Goal: Check status: Check status

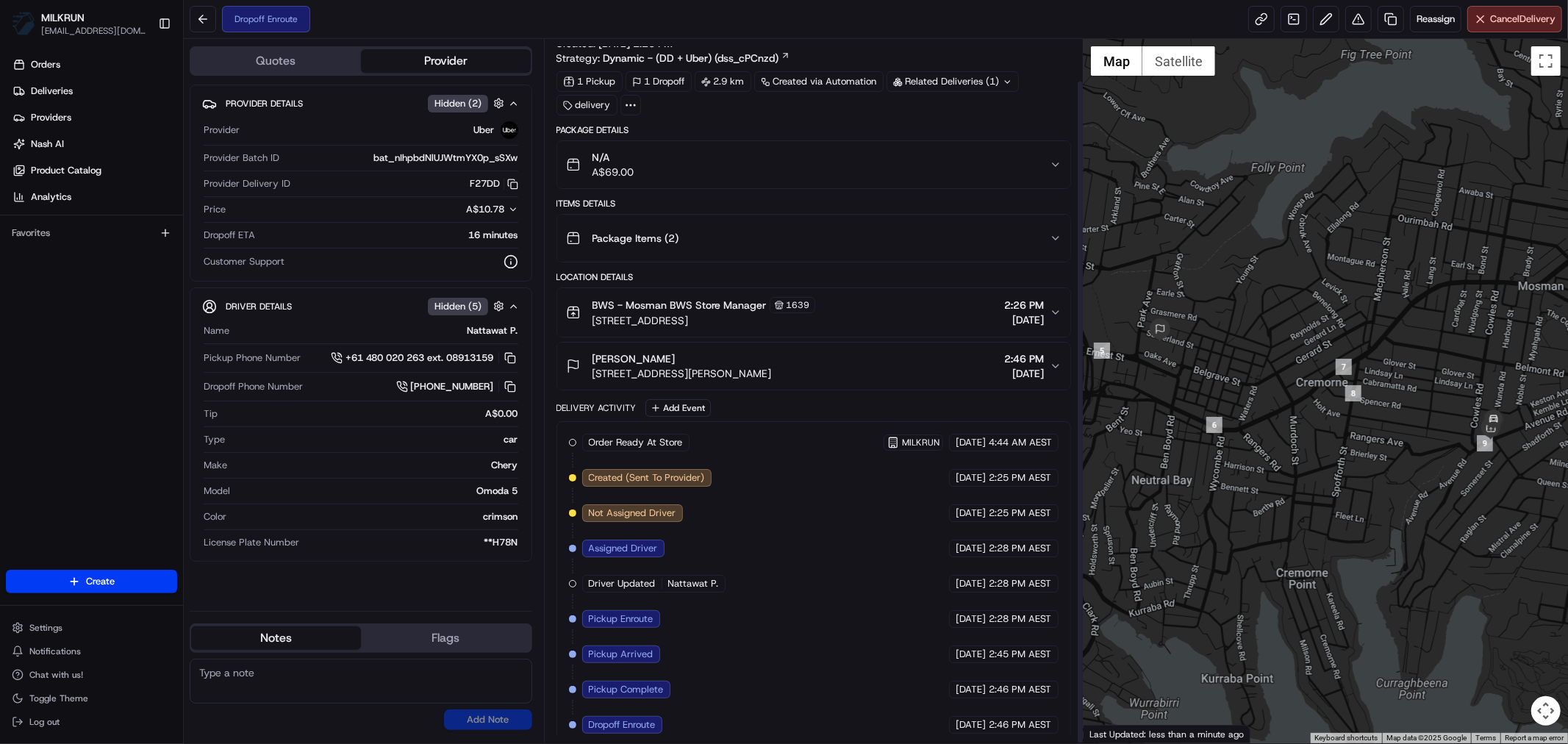
scroll to position [44, 0]
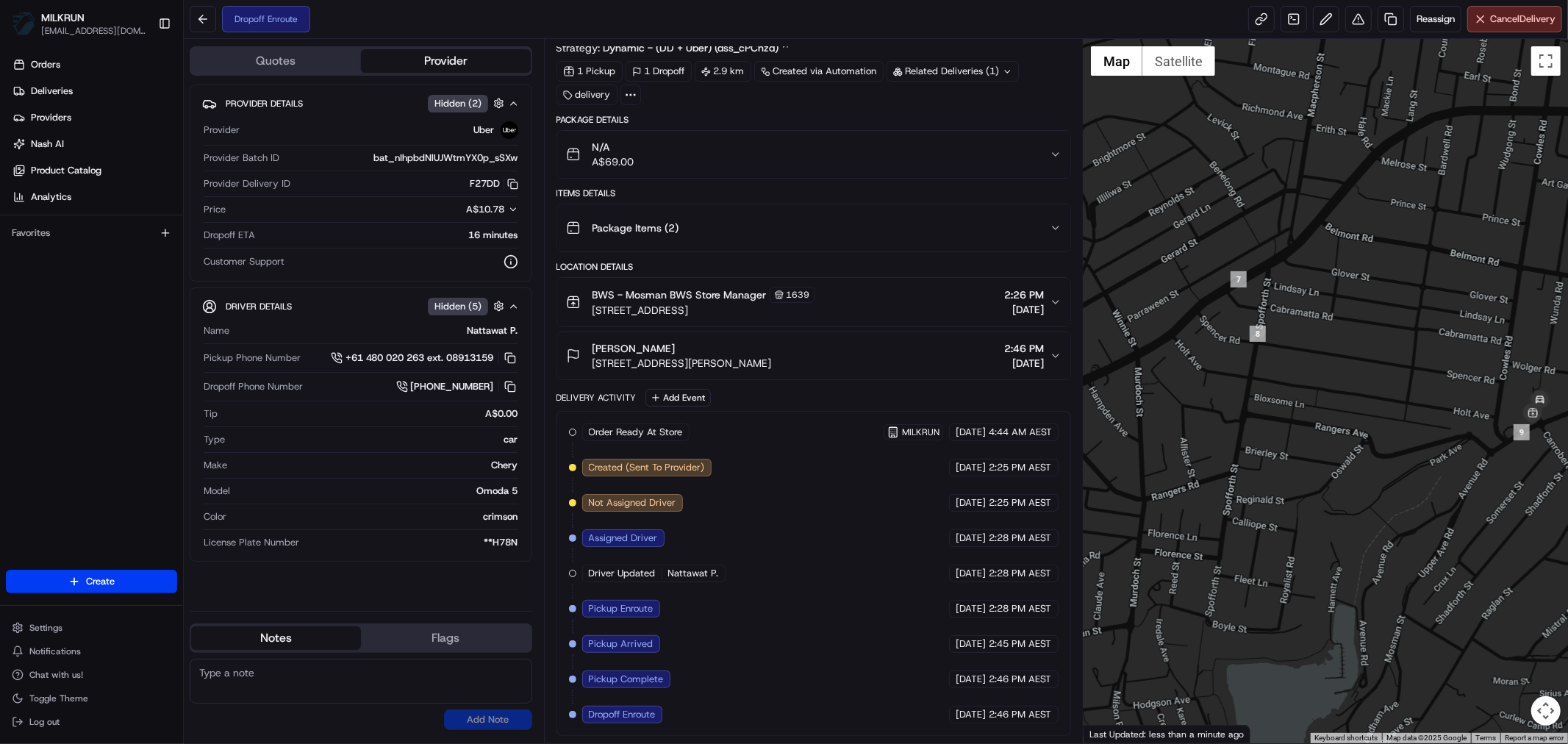
drag, startPoint x: 1464, startPoint y: 572, endPoint x: 1188, endPoint y: 472, distance: 293.6
click at [1188, 472] on div at bounding box center [1326, 391] width 485 height 704
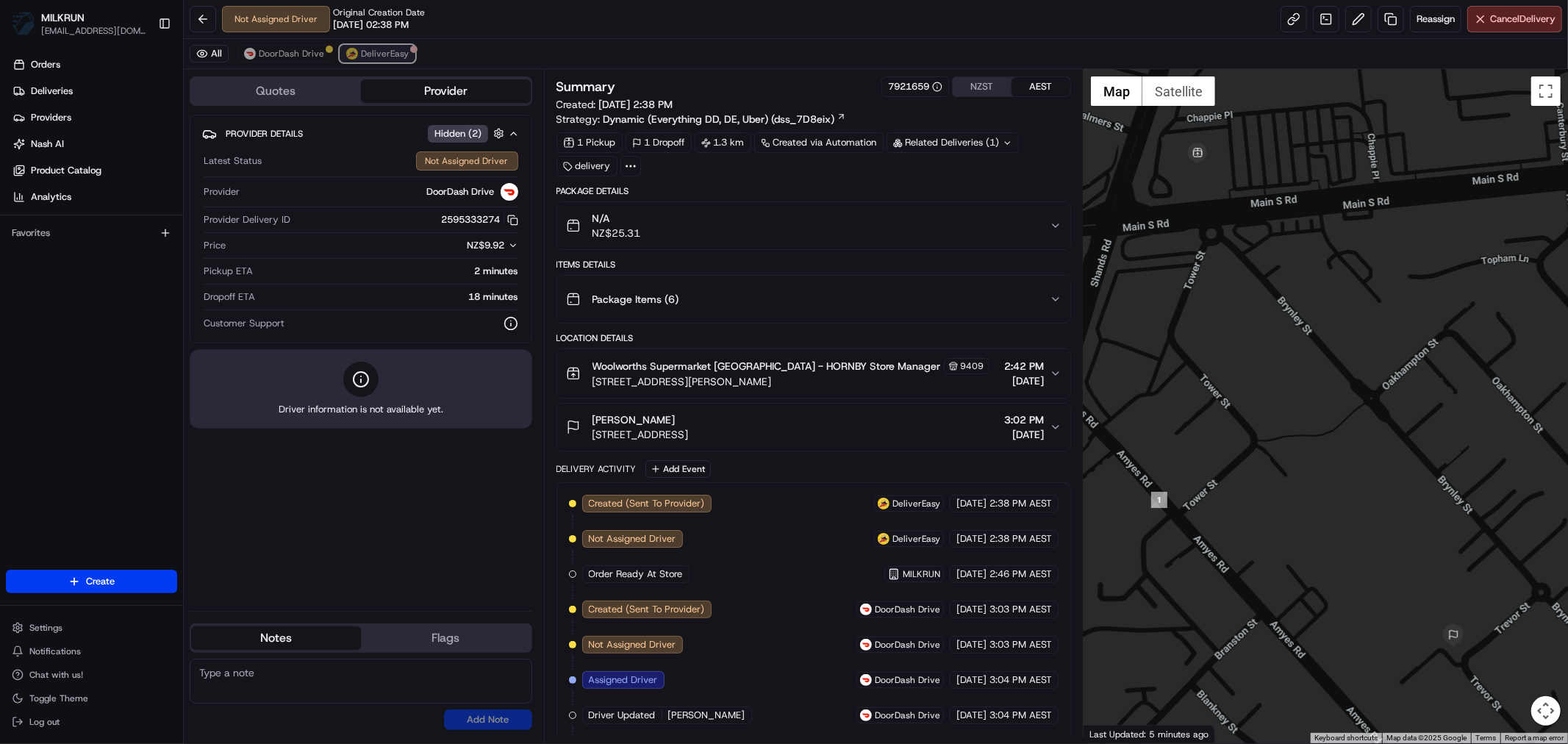
click at [371, 52] on span "DeliverEasy" at bounding box center [385, 53] width 48 height 12
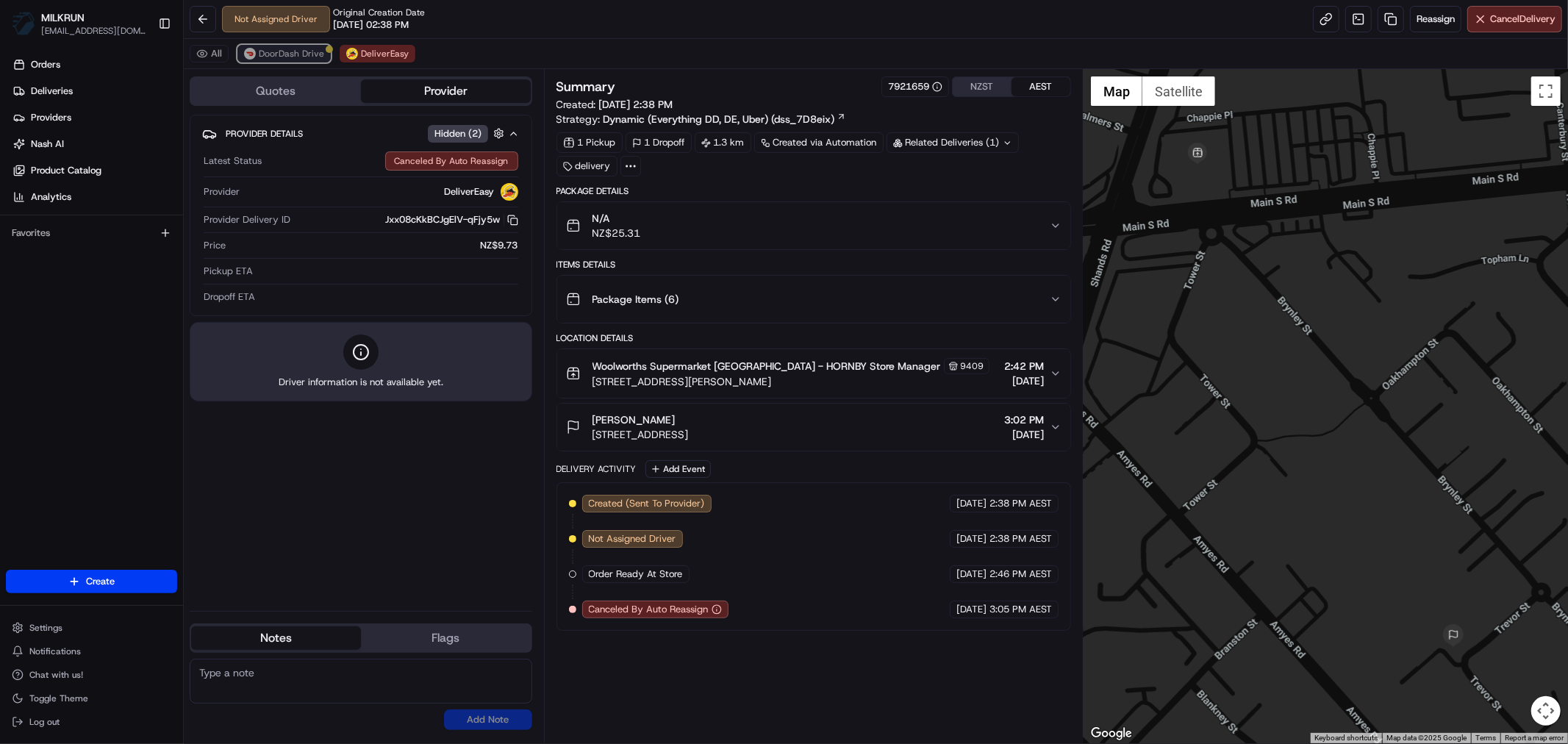
click at [304, 56] on span "DoorDash Drive" at bounding box center [291, 53] width 66 height 12
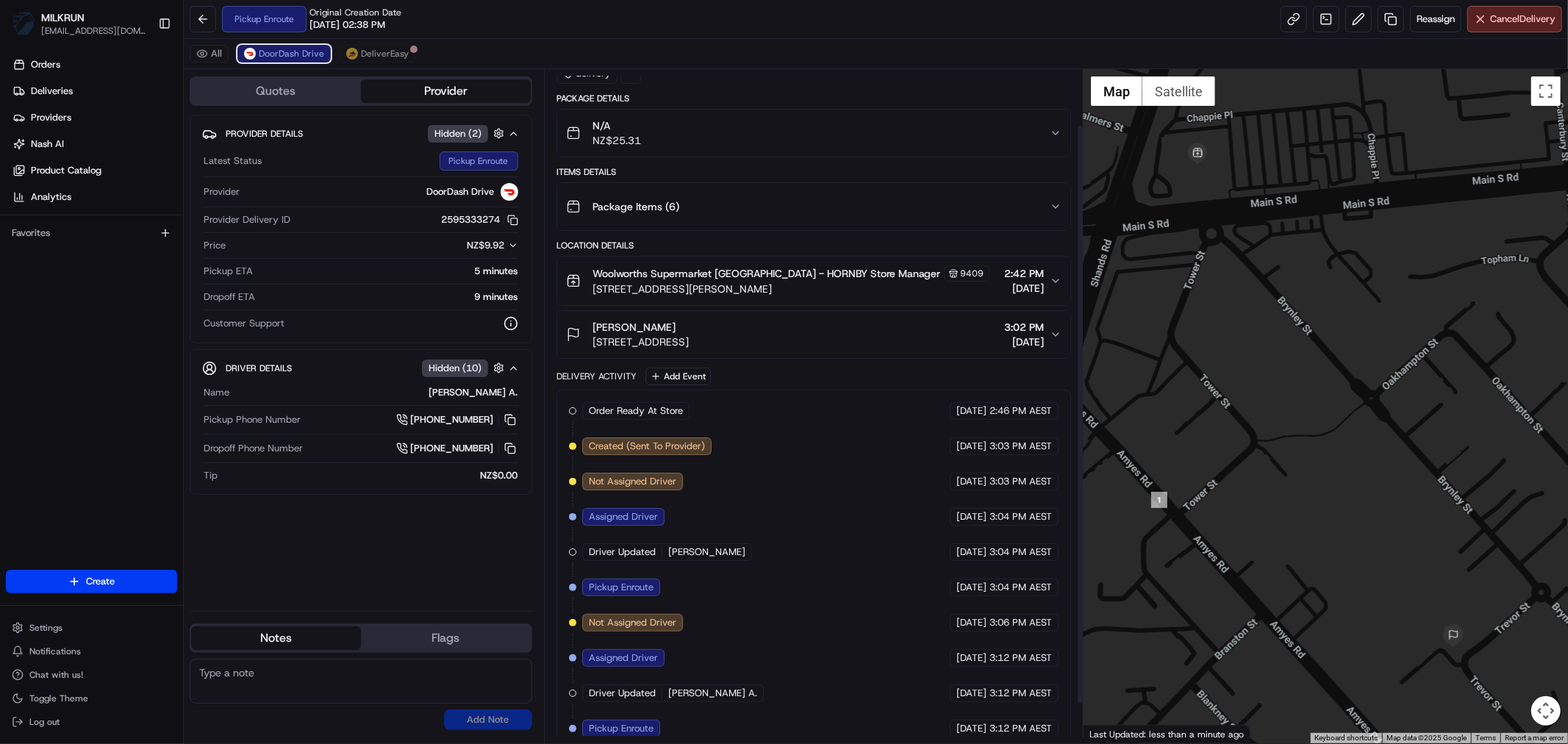
scroll to position [108, 0]
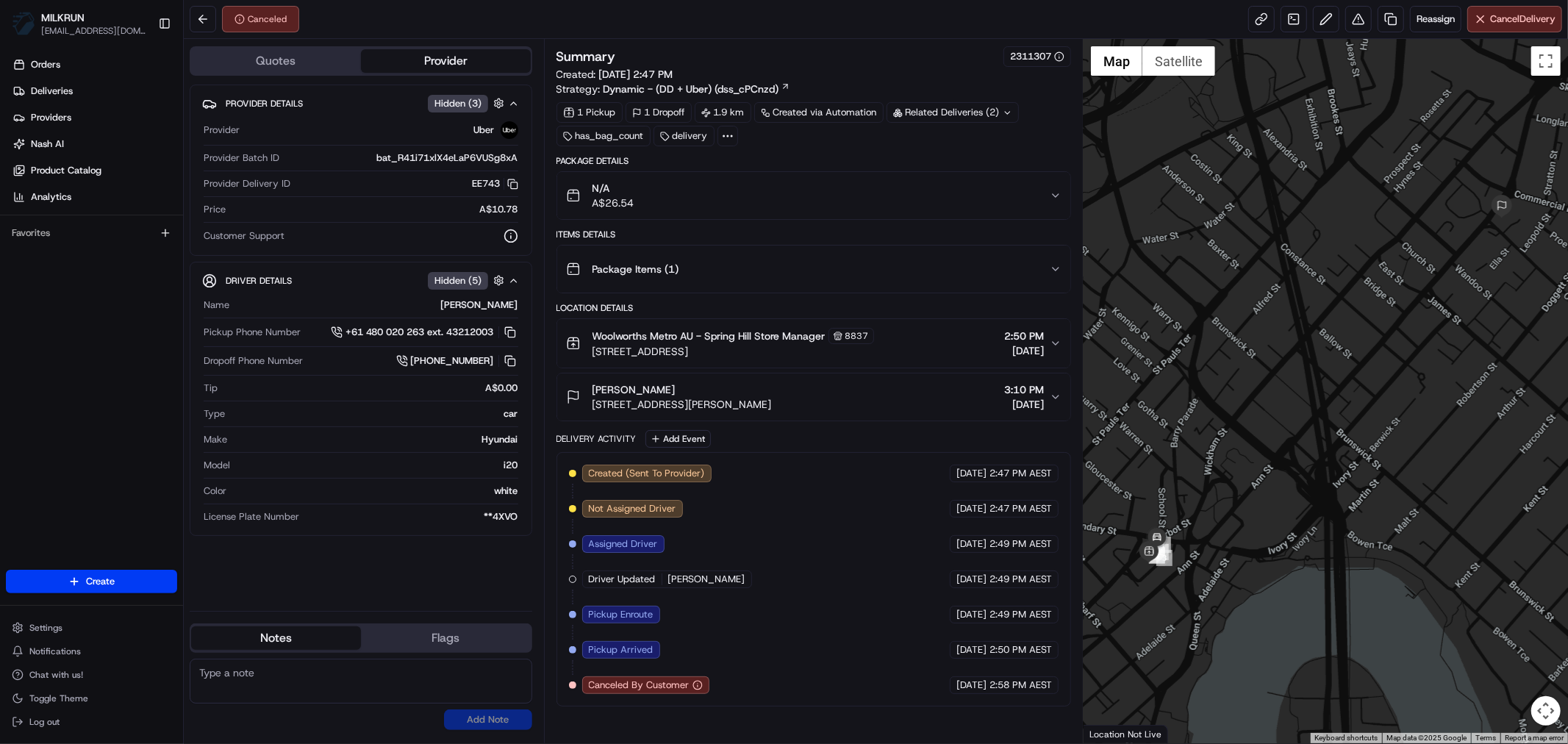
drag, startPoint x: 593, startPoint y: 390, endPoint x: 670, endPoint y: 388, distance: 77.0
click at [670, 388] on div "[PERSON_NAME]" at bounding box center [682, 389] width 179 height 15
copy span "[PERSON_NAME]"
click at [82, 96] on link "Deliveries" at bounding box center [95, 91] width 177 height 23
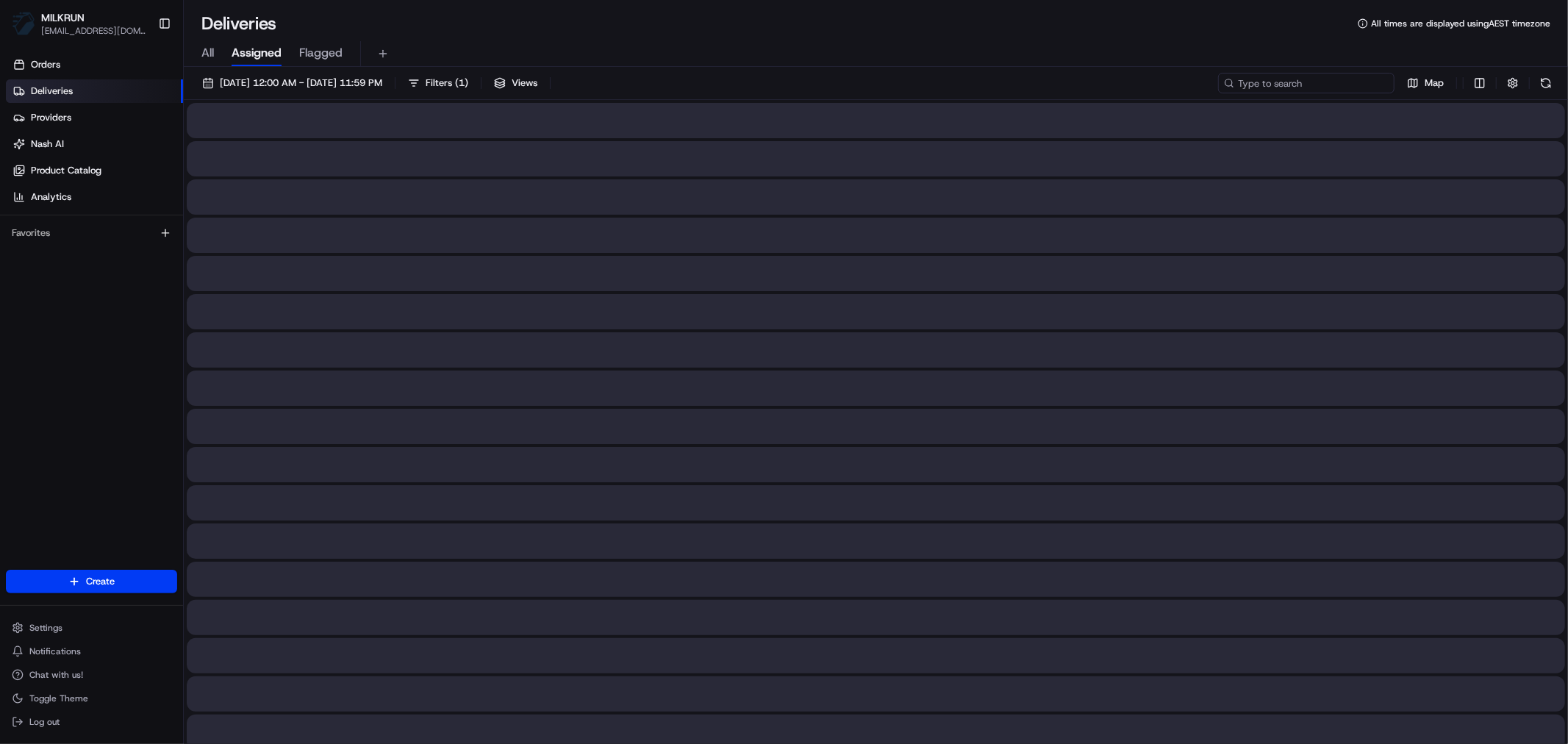
click at [1320, 82] on input at bounding box center [1306, 83] width 177 height 21
click at [208, 45] on span "All" at bounding box center [208, 52] width 12 height 18
click at [1304, 77] on input at bounding box center [1306, 83] width 177 height 21
paste input "[PERSON_NAME]"
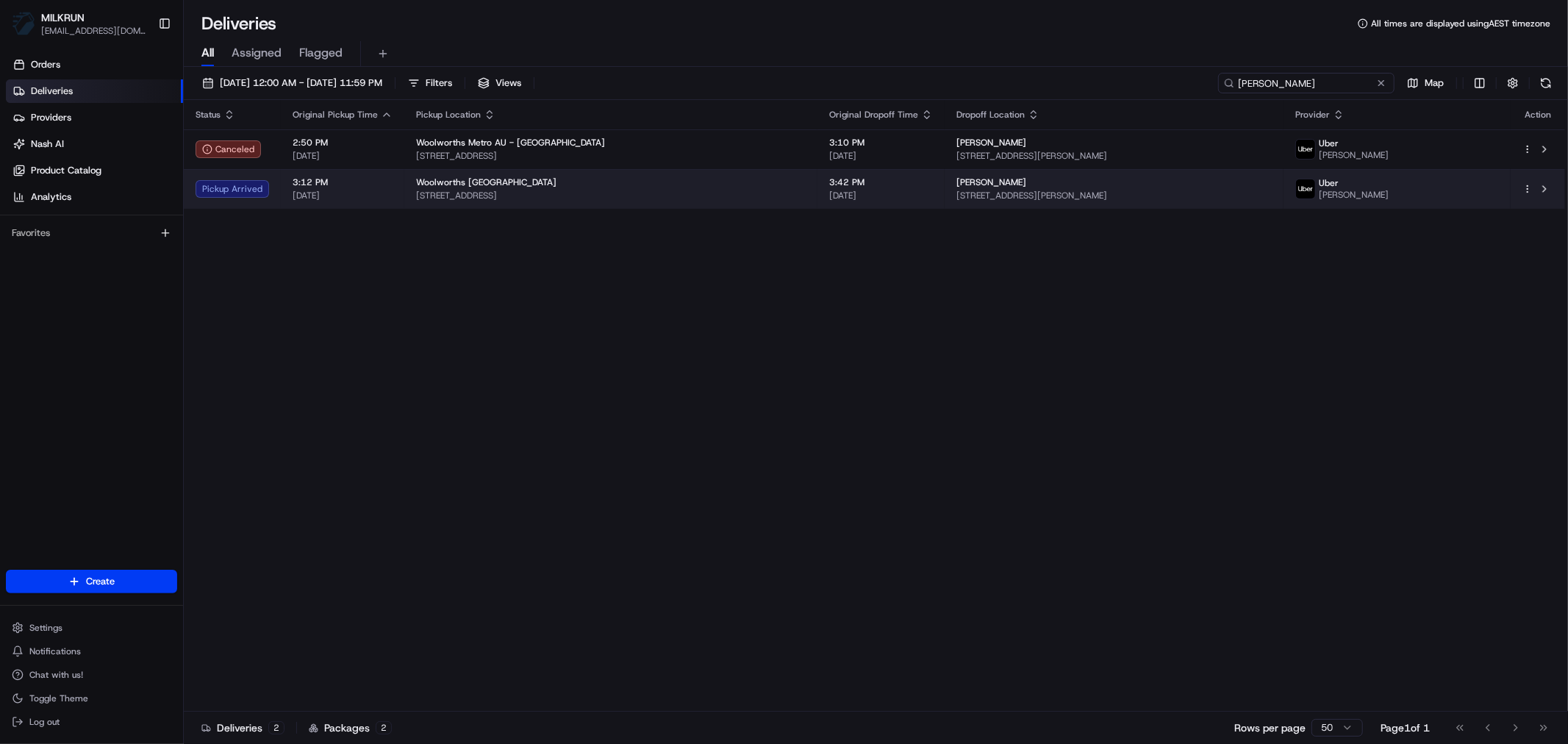
type input "[PERSON_NAME]"
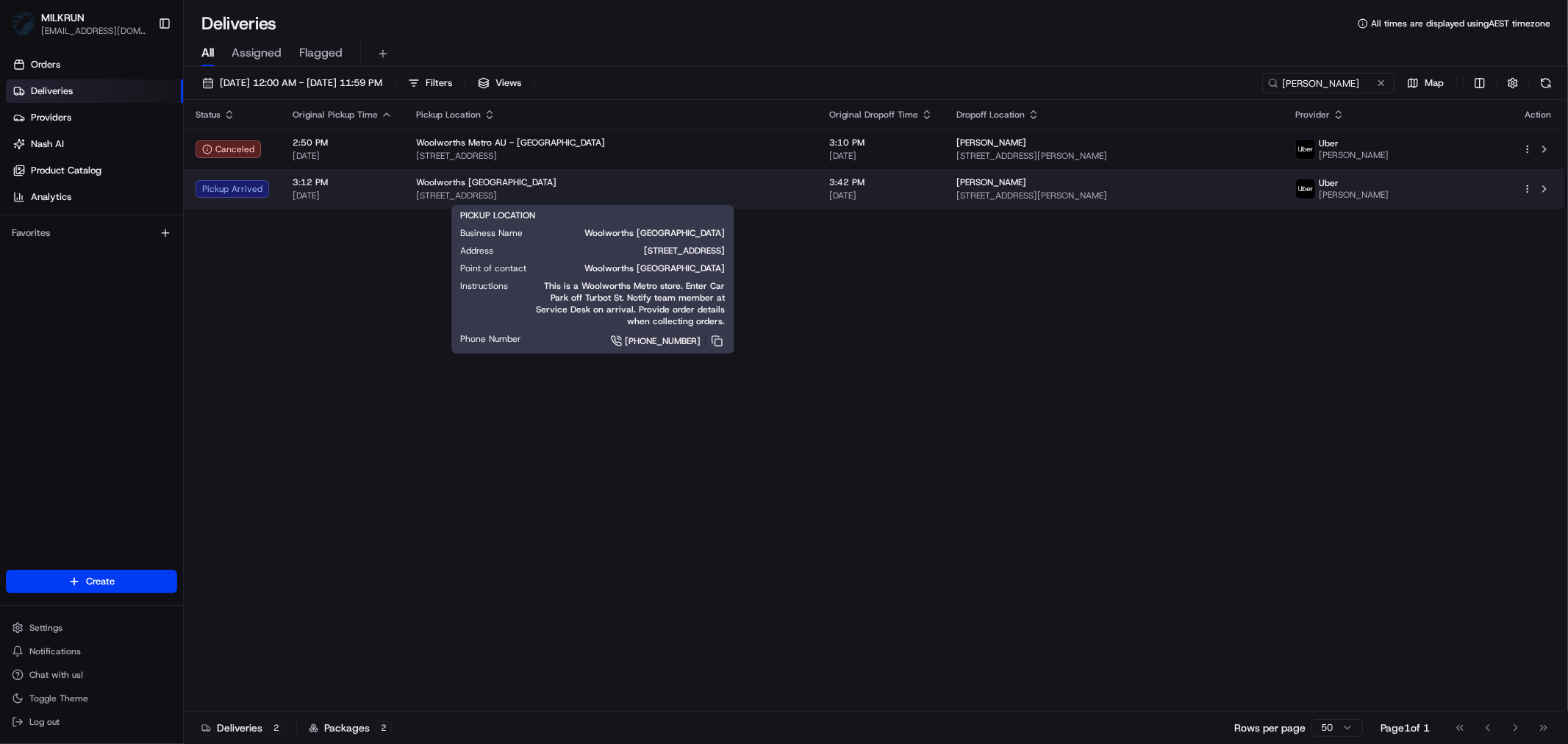
click at [744, 187] on div "Woolworths [GEOGRAPHIC_DATA]" at bounding box center [610, 182] width 390 height 12
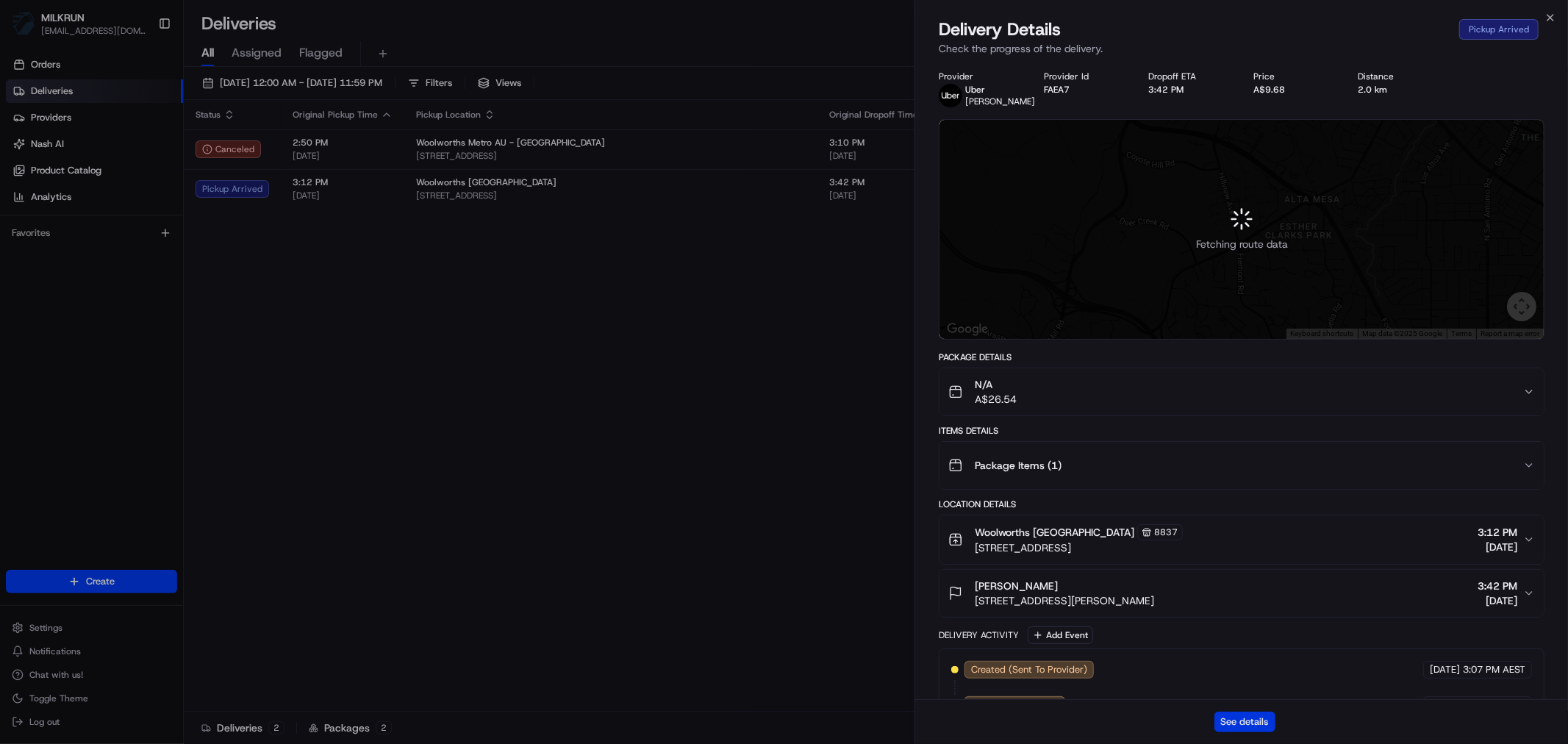
click at [1260, 717] on button "See details" at bounding box center [1244, 722] width 61 height 21
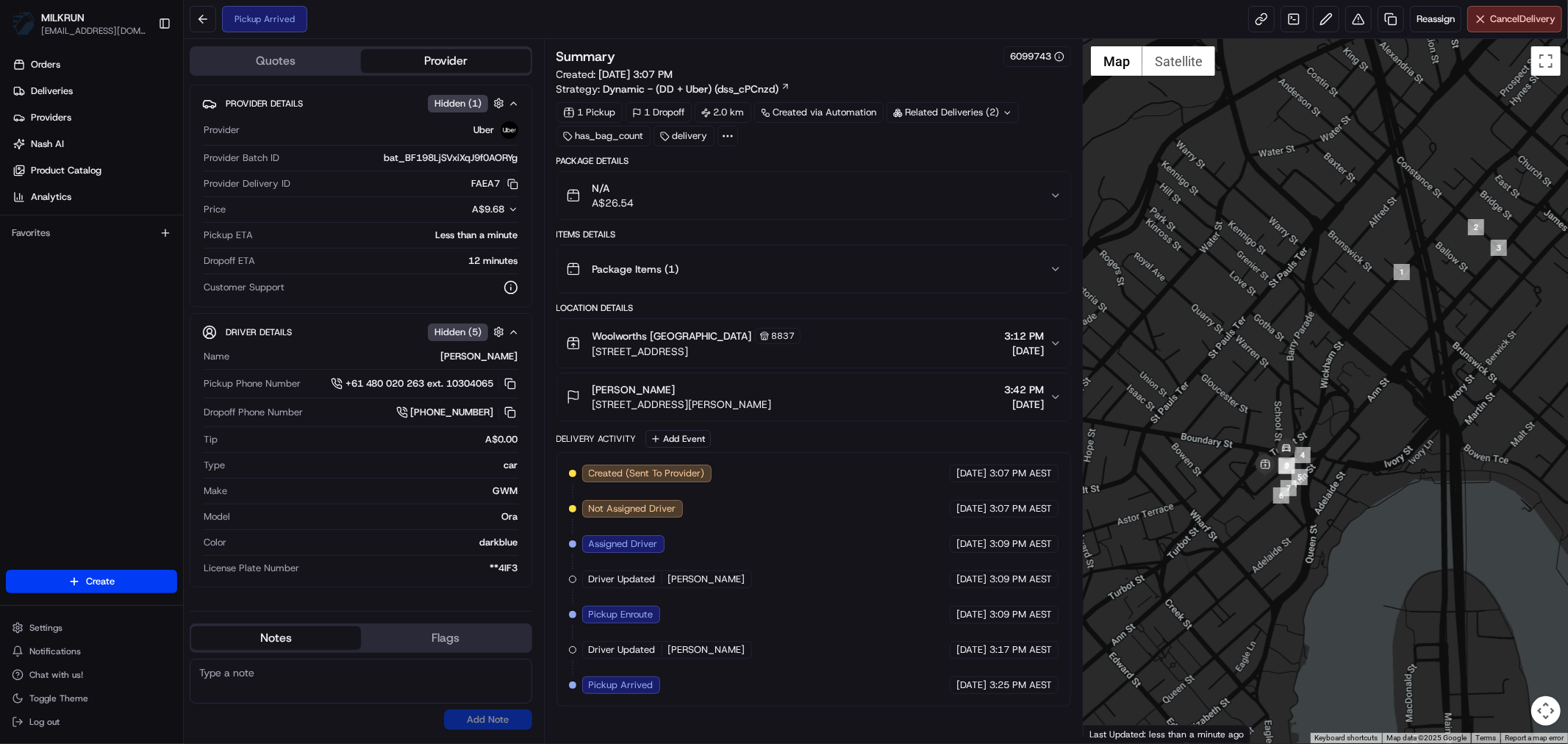
drag, startPoint x: 1268, startPoint y: 564, endPoint x: 1389, endPoint y: 479, distance: 147.9
click at [1386, 479] on div at bounding box center [1326, 391] width 485 height 704
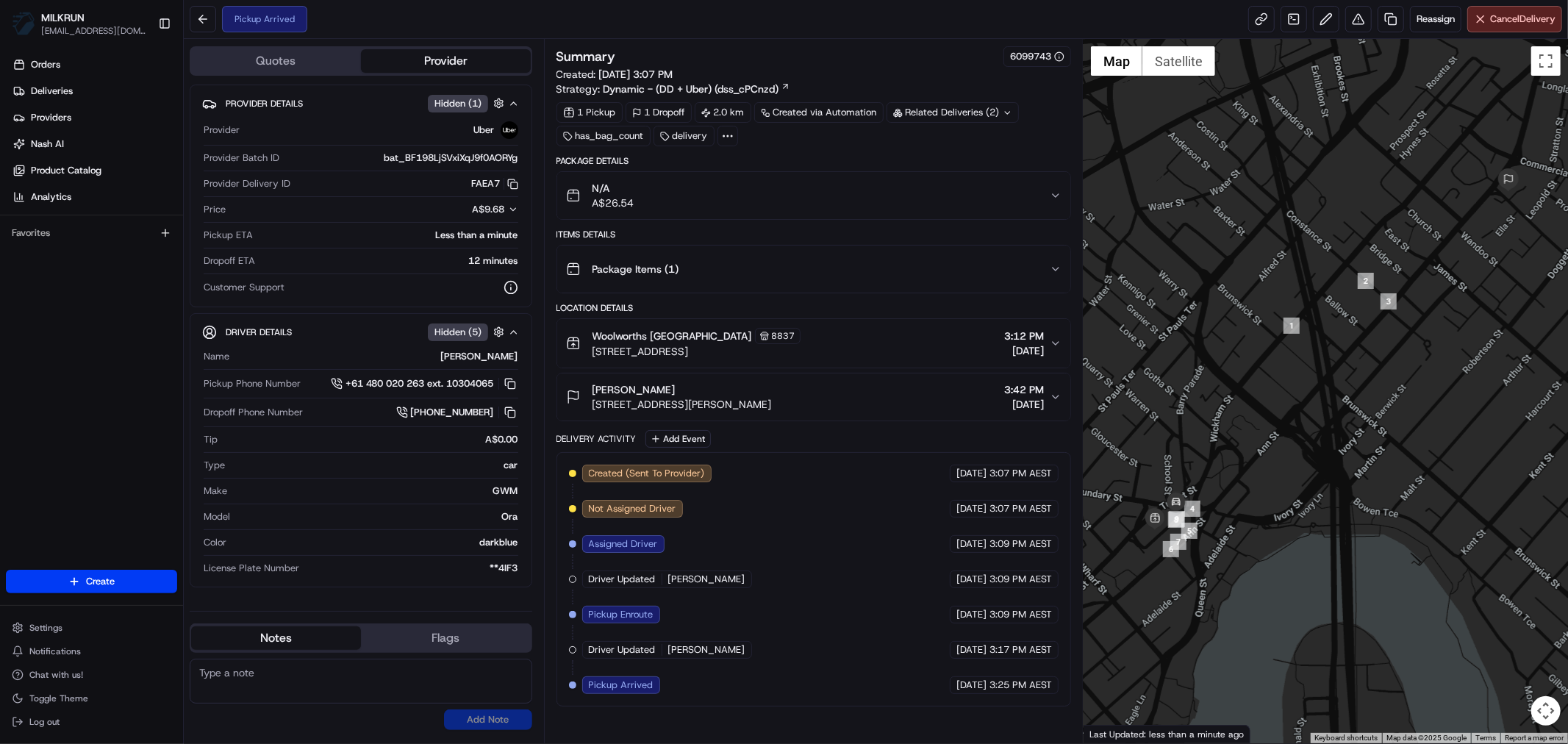
drag, startPoint x: 1462, startPoint y: 431, endPoint x: 1350, endPoint y: 466, distance: 117.3
click at [1353, 466] on div at bounding box center [1326, 391] width 485 height 704
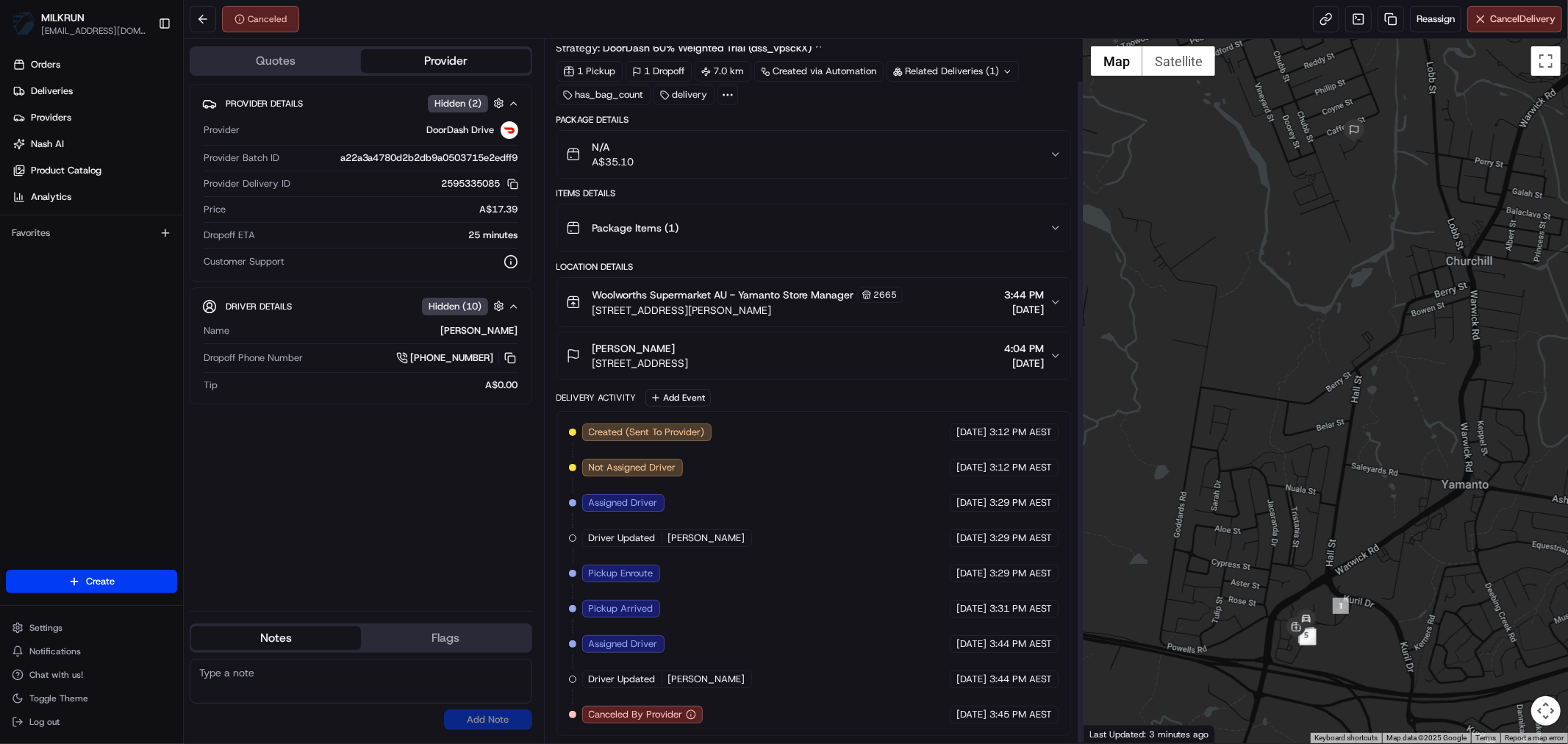
scroll to position [44, 0]
click at [448, 634] on button "Flags" at bounding box center [446, 638] width 170 height 23
click at [290, 637] on button "Notes" at bounding box center [276, 638] width 170 height 23
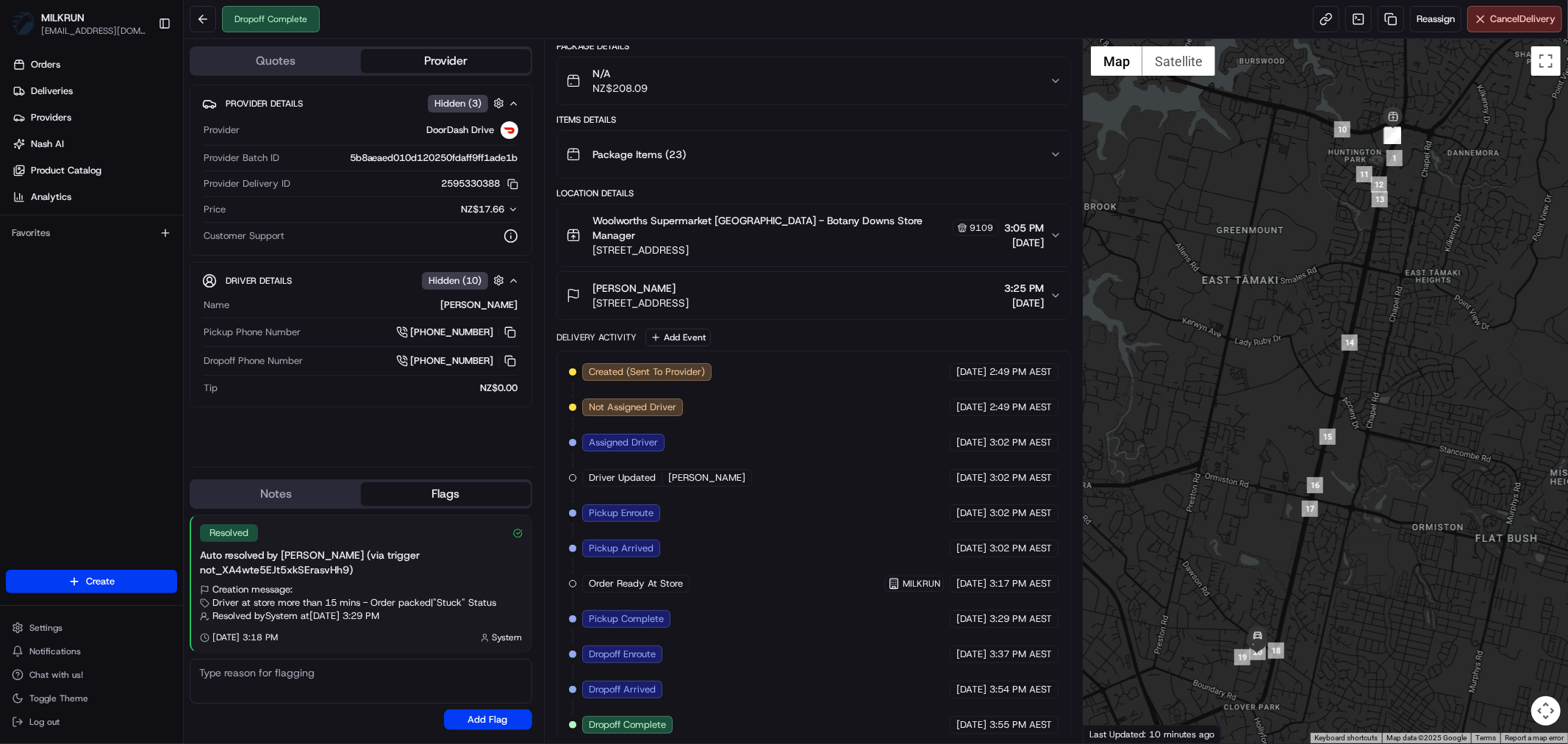
scroll to position [115, 0]
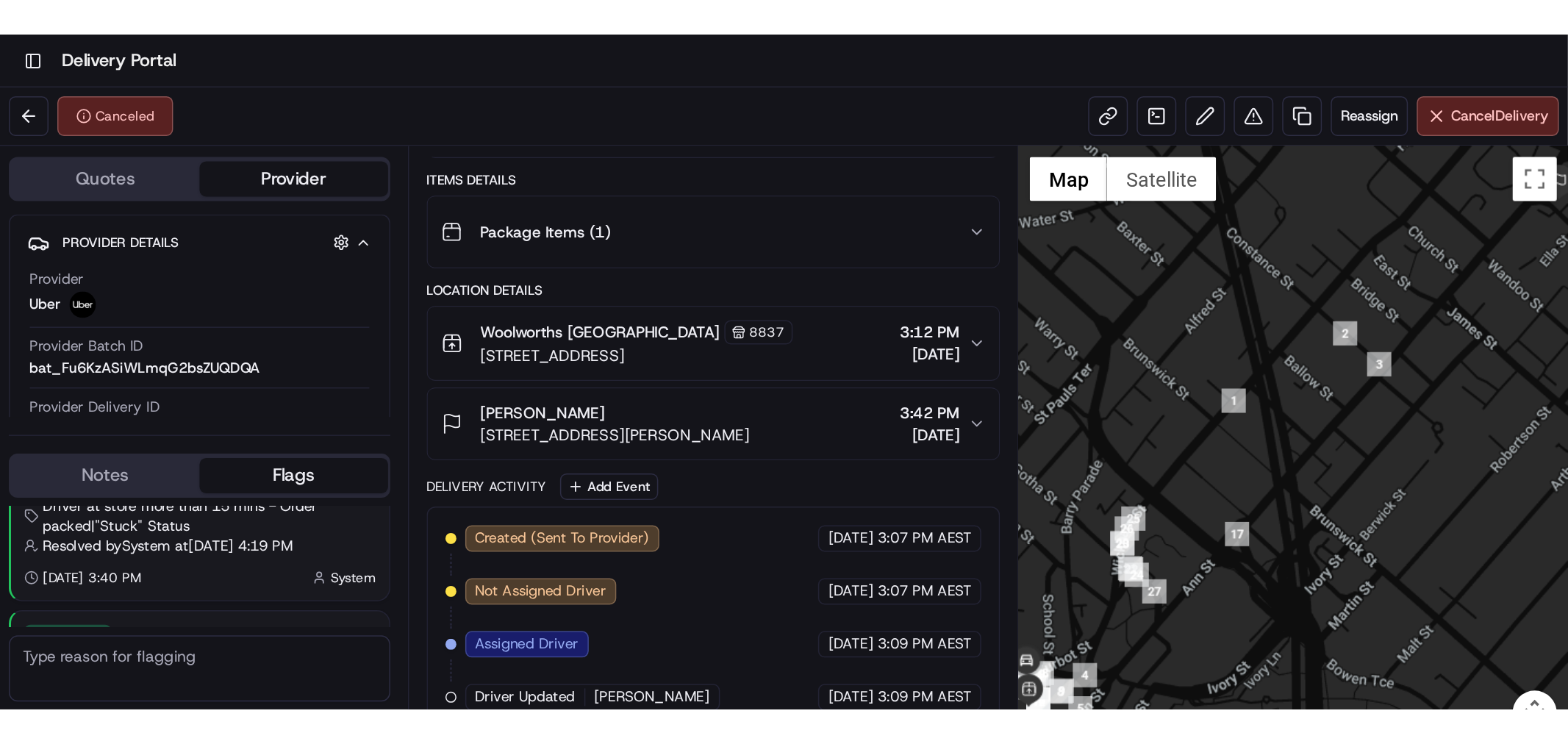
scroll to position [68, 0]
